Goal: Task Accomplishment & Management: Manage account settings

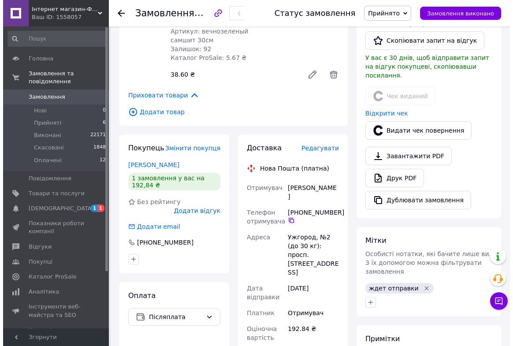
scroll to position [240, 0]
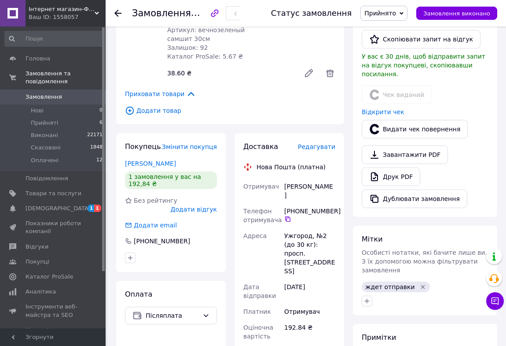
click at [331, 143] on span "Редагувати" at bounding box center [316, 146] width 37 height 7
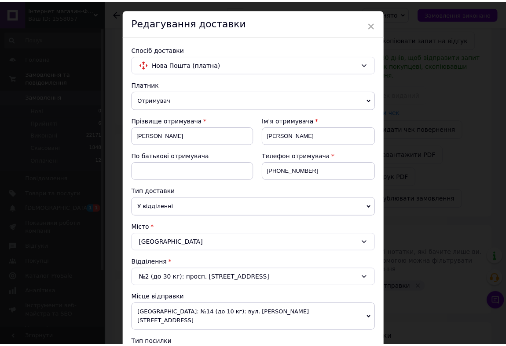
scroll to position [0, 0]
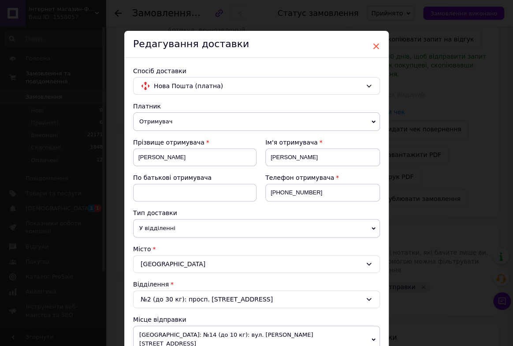
click at [374, 47] on span "×" at bounding box center [376, 46] width 8 height 15
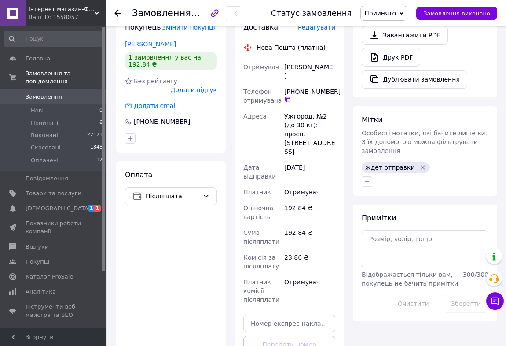
scroll to position [440, 0]
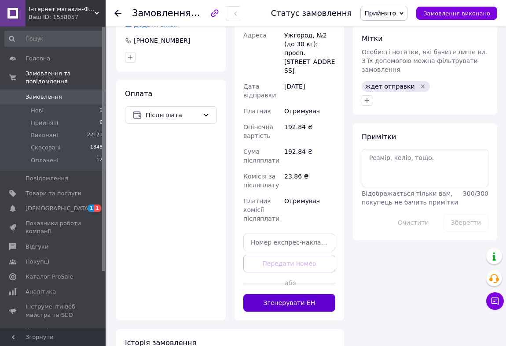
click at [292, 294] on button "Згенерувати ЕН" at bounding box center [289, 303] width 92 height 18
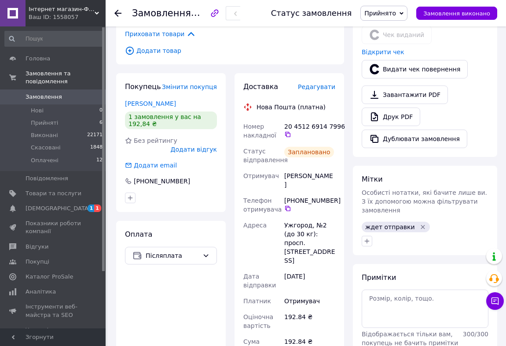
scroll to position [280, 0]
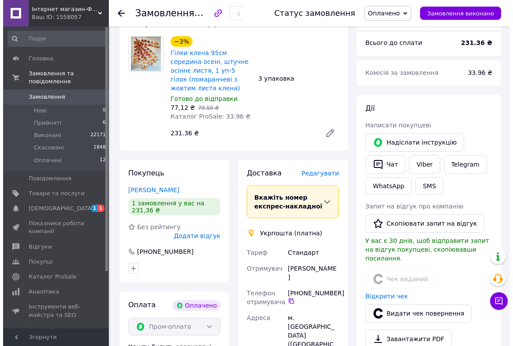
scroll to position [120, 0]
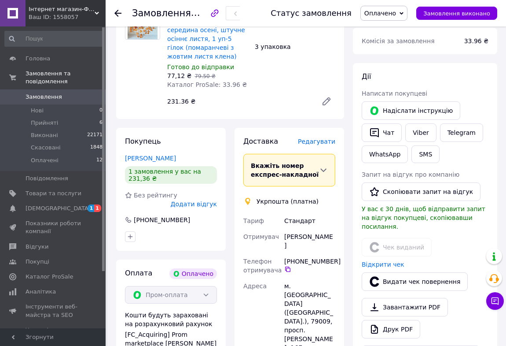
click at [330, 138] on span "Редагувати" at bounding box center [316, 141] width 37 height 7
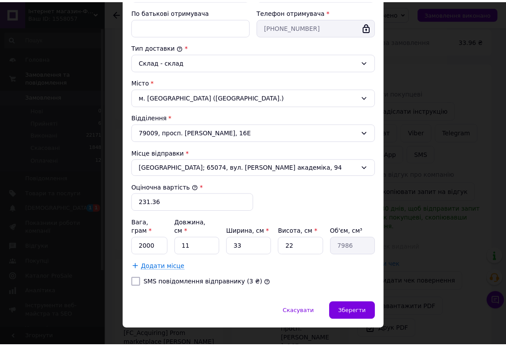
scroll to position [204, 0]
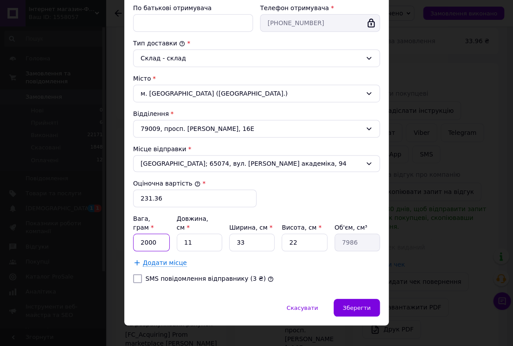
drag, startPoint x: 145, startPoint y: 234, endPoint x: 123, endPoint y: 236, distance: 21.7
click at [131, 236] on div "Спосіб доставки Укрпошта (платна) Тариф * Стандарт Платник * Отримувач Прізвище…" at bounding box center [256, 76] width 264 height 445
type input "500"
click at [345, 304] on span "Зберегти" at bounding box center [357, 307] width 28 height 7
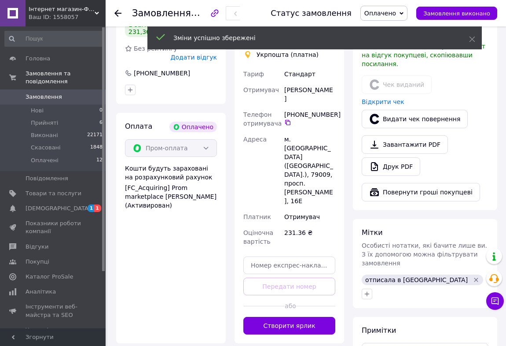
scroll to position [280, 0]
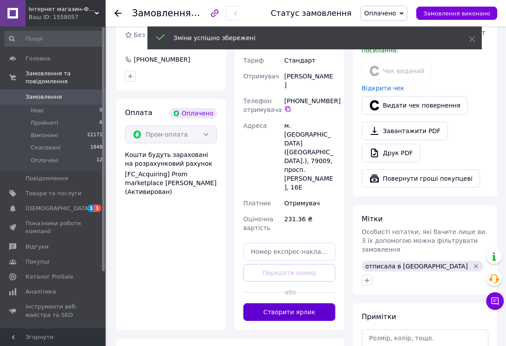
click at [311, 303] on button "Створити ярлик" at bounding box center [289, 312] width 92 height 18
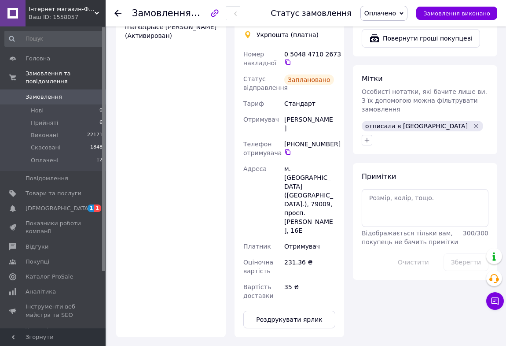
scroll to position [440, 0]
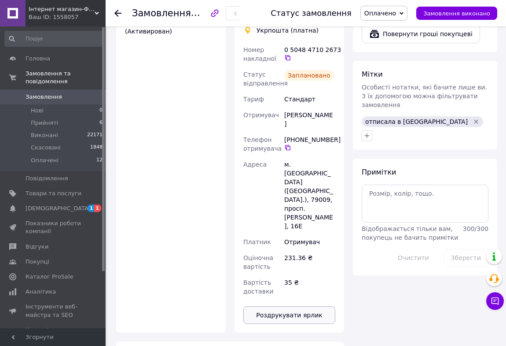
click at [286, 306] on button "Роздрукувати ярлик" at bounding box center [289, 315] width 92 height 18
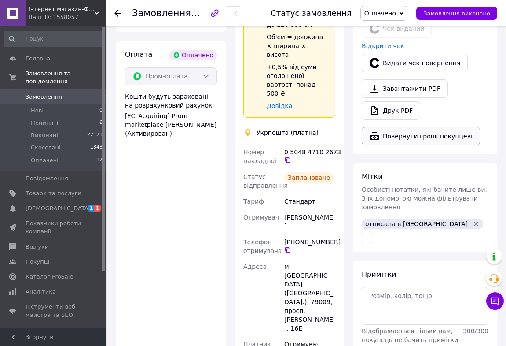
scroll to position [320, 0]
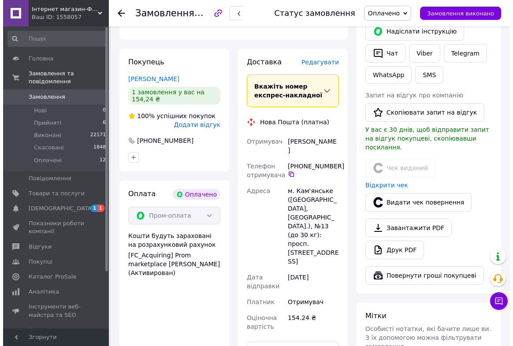
scroll to position [200, 0]
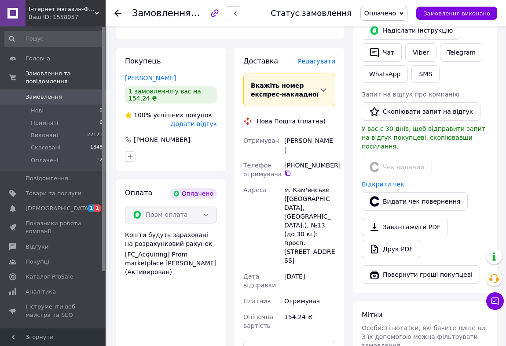
click at [311, 58] on span "Редагувати" at bounding box center [316, 61] width 37 height 7
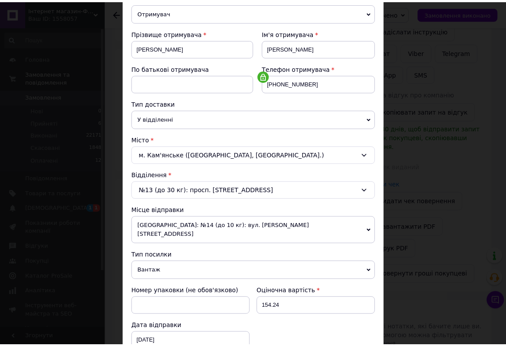
scroll to position [0, 0]
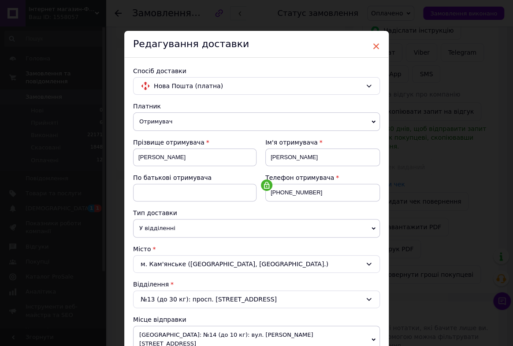
click at [373, 47] on span "×" at bounding box center [376, 46] width 8 height 15
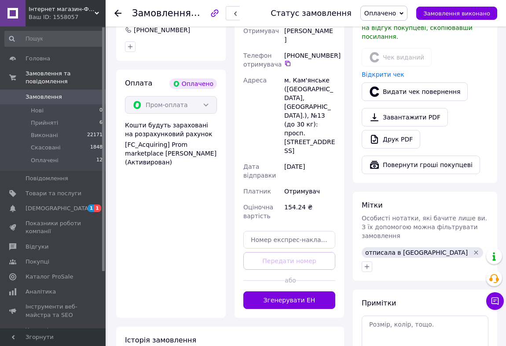
scroll to position [400, 0]
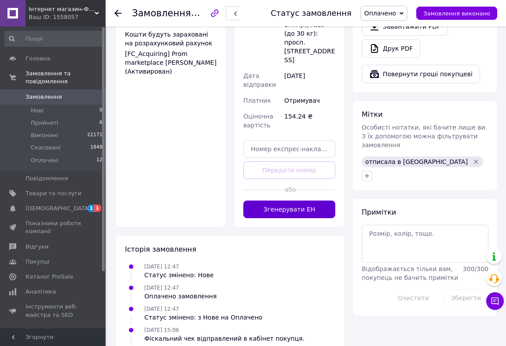
click at [325, 200] on button "Згенерувати ЕН" at bounding box center [289, 209] width 92 height 18
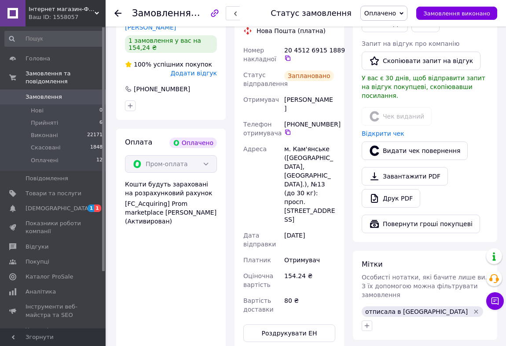
scroll to position [200, 0]
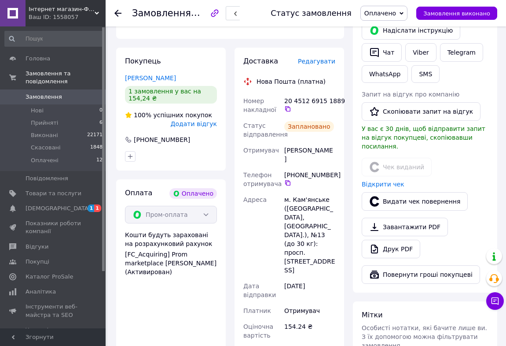
click at [52, 93] on span "Замовлення" at bounding box center [44, 97] width 37 height 8
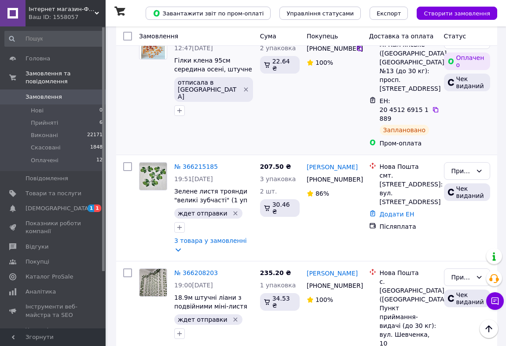
scroll to position [560, 0]
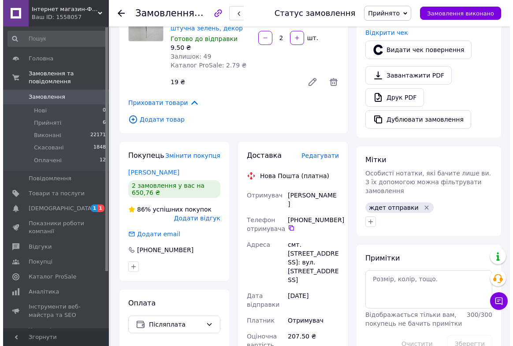
scroll to position [360, 0]
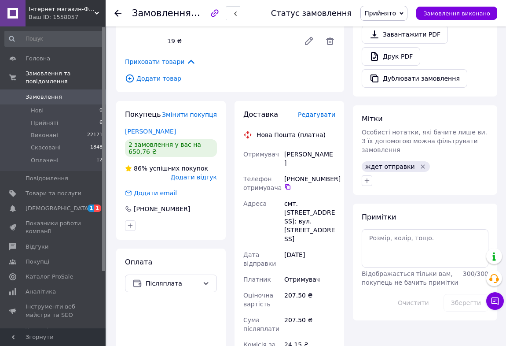
click at [331, 111] on span "Редагувати" at bounding box center [316, 114] width 37 height 7
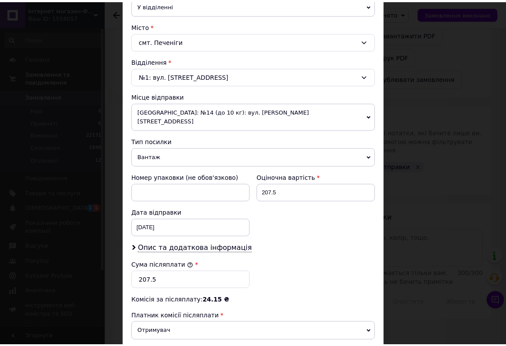
scroll to position [320, 0]
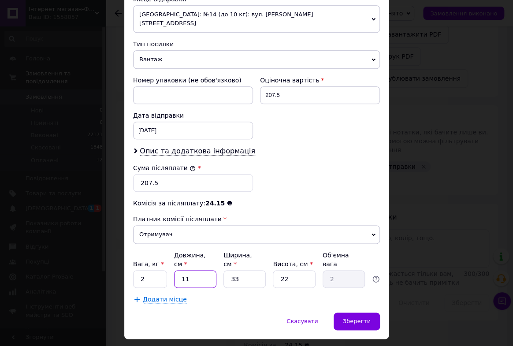
click at [190, 270] on input "11" at bounding box center [195, 279] width 42 height 18
type input "1"
type input "0.18"
type input "5"
type input "0.91"
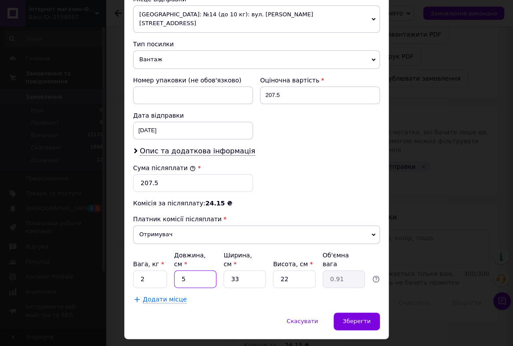
type input "5"
click at [161, 270] on input "2" at bounding box center [150, 279] width 34 height 18
type input "1"
click at [240, 286] on div "Спосіб доставки Нова Пошта (платна) Платник Отримувач Відправник Прізвище отрим…" at bounding box center [256, 25] width 264 height 575
click at [351, 317] on span "Зберегти" at bounding box center [357, 320] width 28 height 7
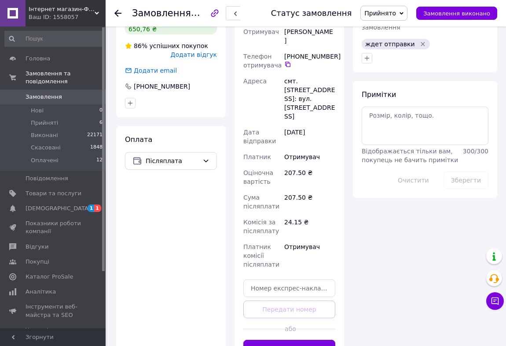
scroll to position [560, 0]
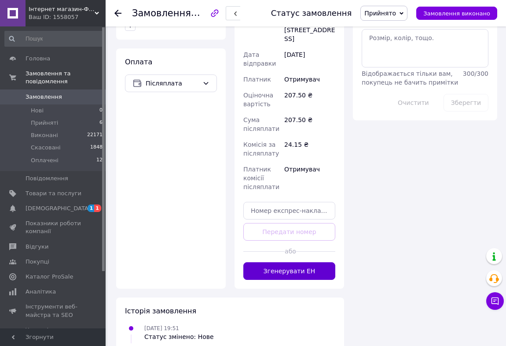
click at [299, 262] on button "Згенерувати ЕН" at bounding box center [289, 271] width 92 height 18
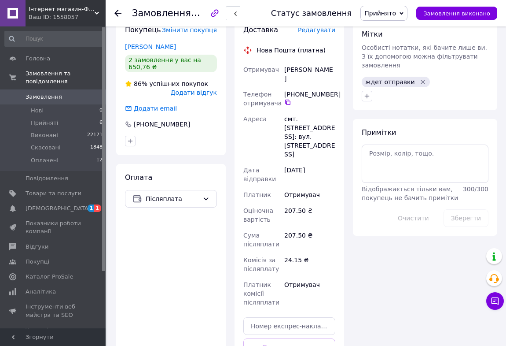
scroll to position [440, 0]
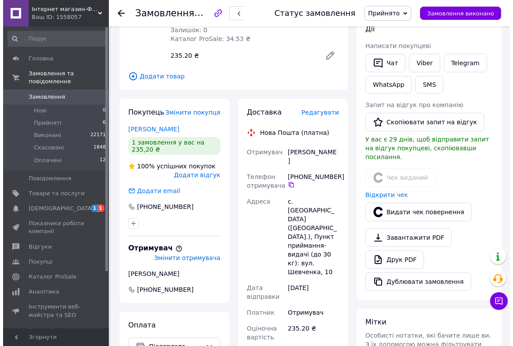
scroll to position [160, 0]
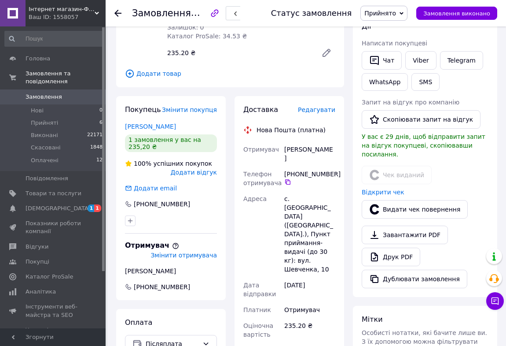
click at [314, 109] on span "Редагувати" at bounding box center [316, 109] width 37 height 7
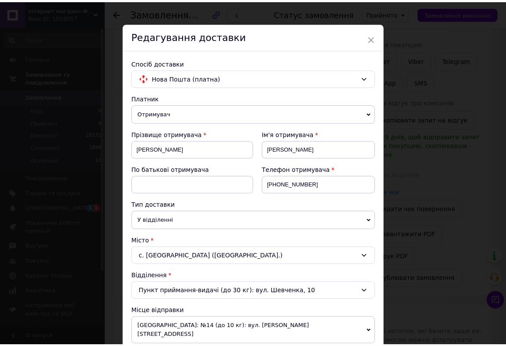
scroll to position [0, 0]
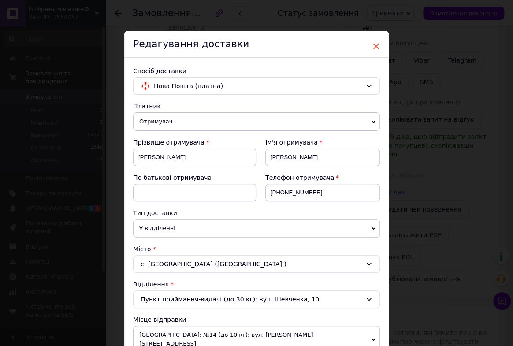
click at [374, 45] on span "×" at bounding box center [376, 46] width 8 height 15
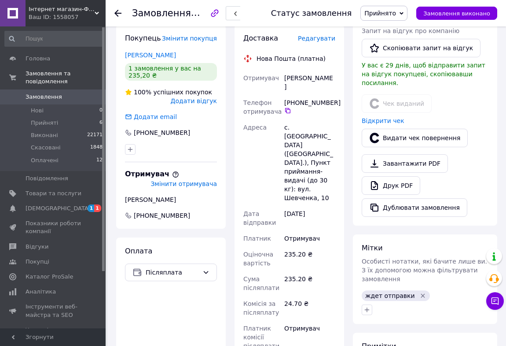
scroll to position [360, 0]
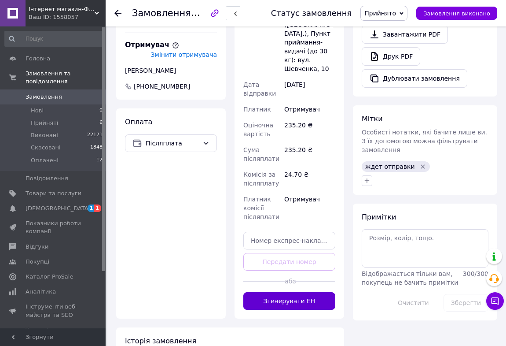
click at [302, 292] on button "Згенерувати ЕН" at bounding box center [289, 301] width 92 height 18
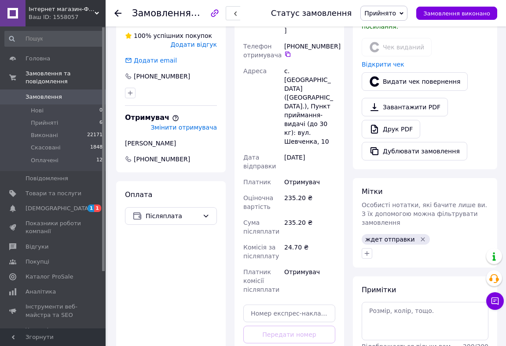
scroll to position [200, 0]
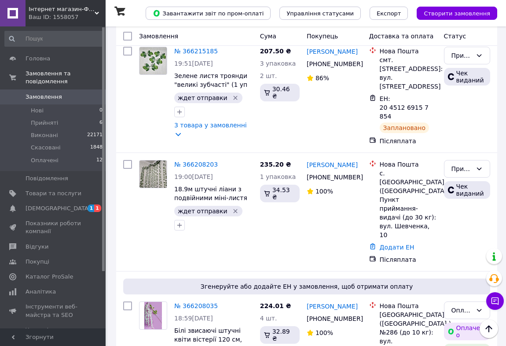
scroll to position [640, 0]
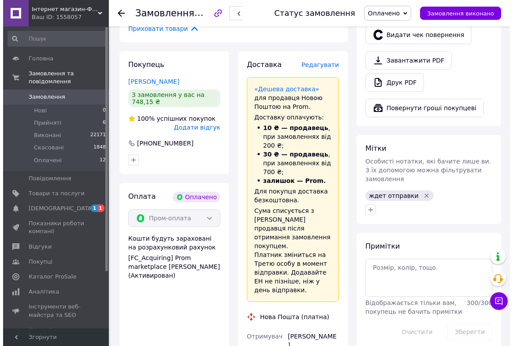
scroll to position [360, 0]
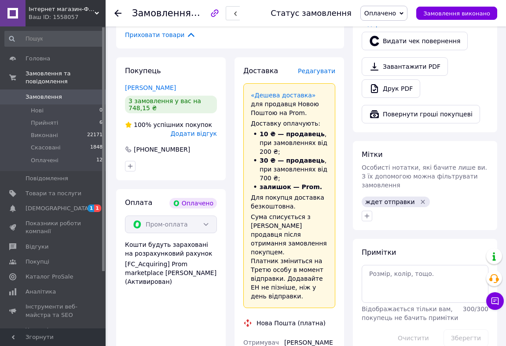
click at [335, 67] on span "Редагувати" at bounding box center [316, 70] width 37 height 7
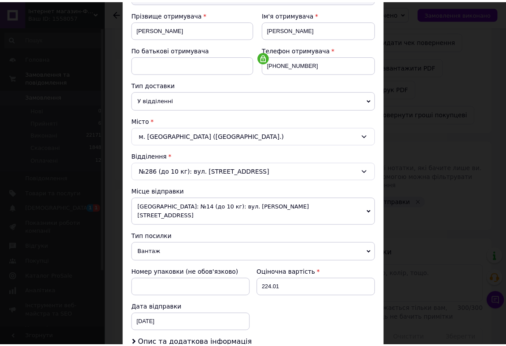
scroll to position [0, 0]
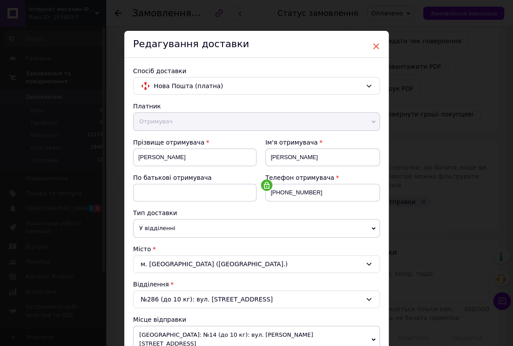
click at [375, 44] on span "×" at bounding box center [376, 46] width 8 height 15
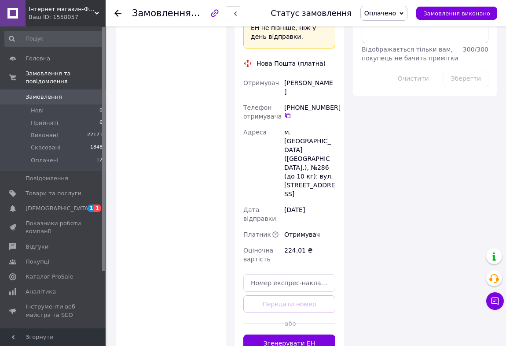
scroll to position [680, 0]
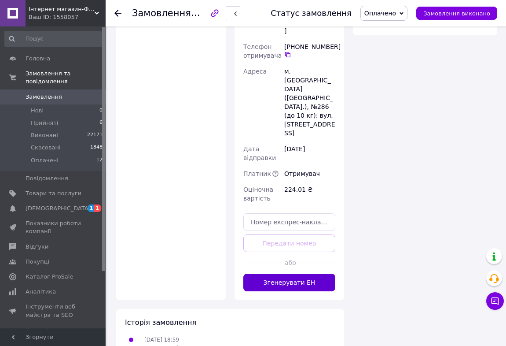
click at [308, 273] on button "Згенерувати ЕН" at bounding box center [289, 282] width 92 height 18
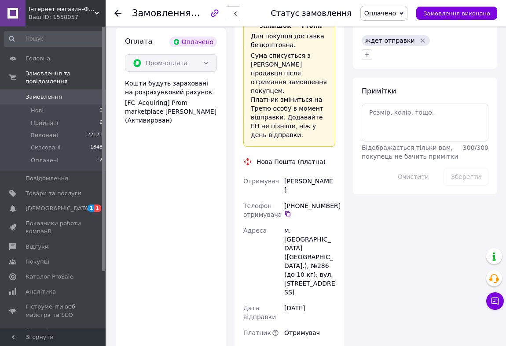
scroll to position [520, 0]
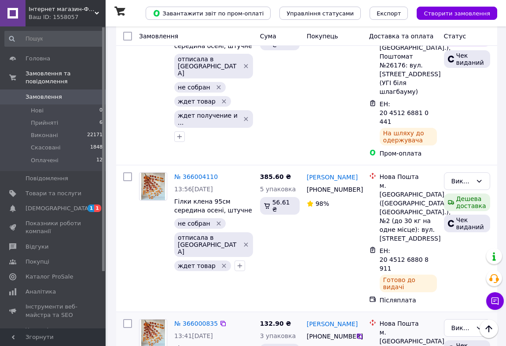
scroll to position [1601, 0]
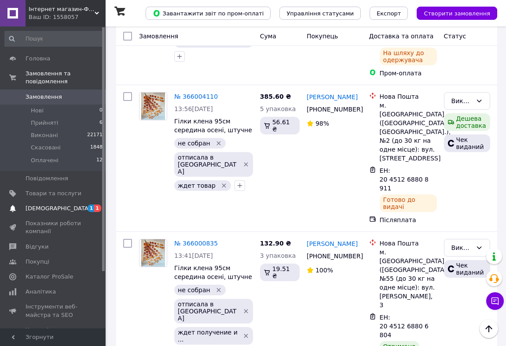
click at [51, 204] on span "[DEMOGRAPHIC_DATA]" at bounding box center [58, 208] width 65 height 8
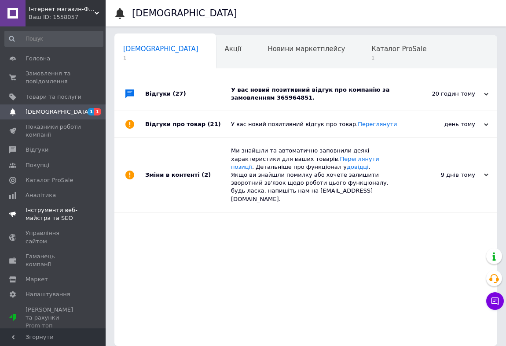
scroll to position [0, 4]
click at [326, 90] on div "У вас новий позитивний відгук про компанію за замовленням 365964851." at bounding box center [316, 94] width 170 height 16
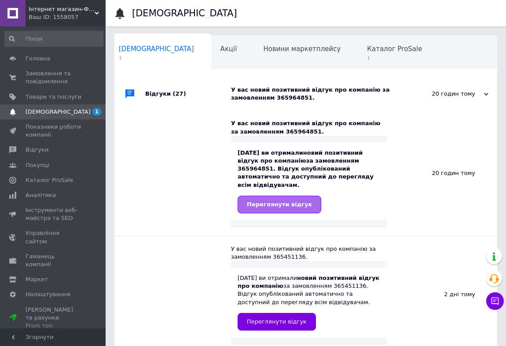
click at [270, 201] on span "Переглянути відгук" at bounding box center [279, 204] width 65 height 7
click at [367, 55] on span "1" at bounding box center [394, 58] width 55 height 7
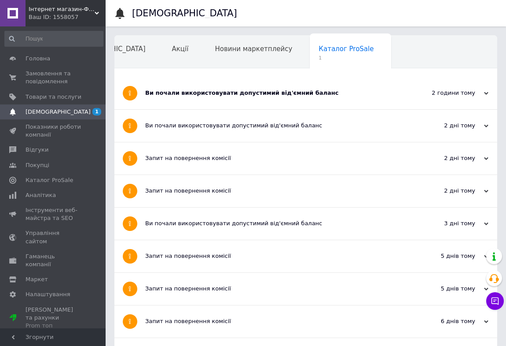
click at [260, 102] on div "Ви почали використовувати допустимий від'ємний баланс" at bounding box center [272, 93] width 255 height 32
